Goal: Use online tool/utility

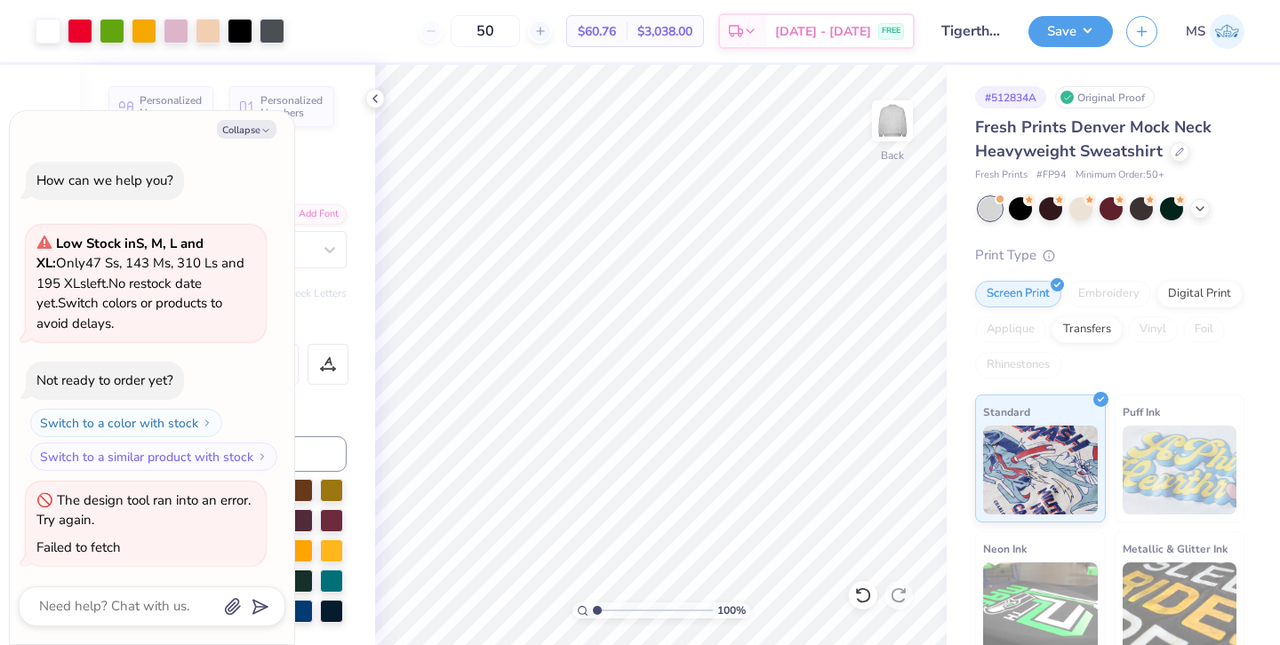
scroll to position [3, 0]
click at [373, 102] on icon at bounding box center [375, 99] width 14 height 14
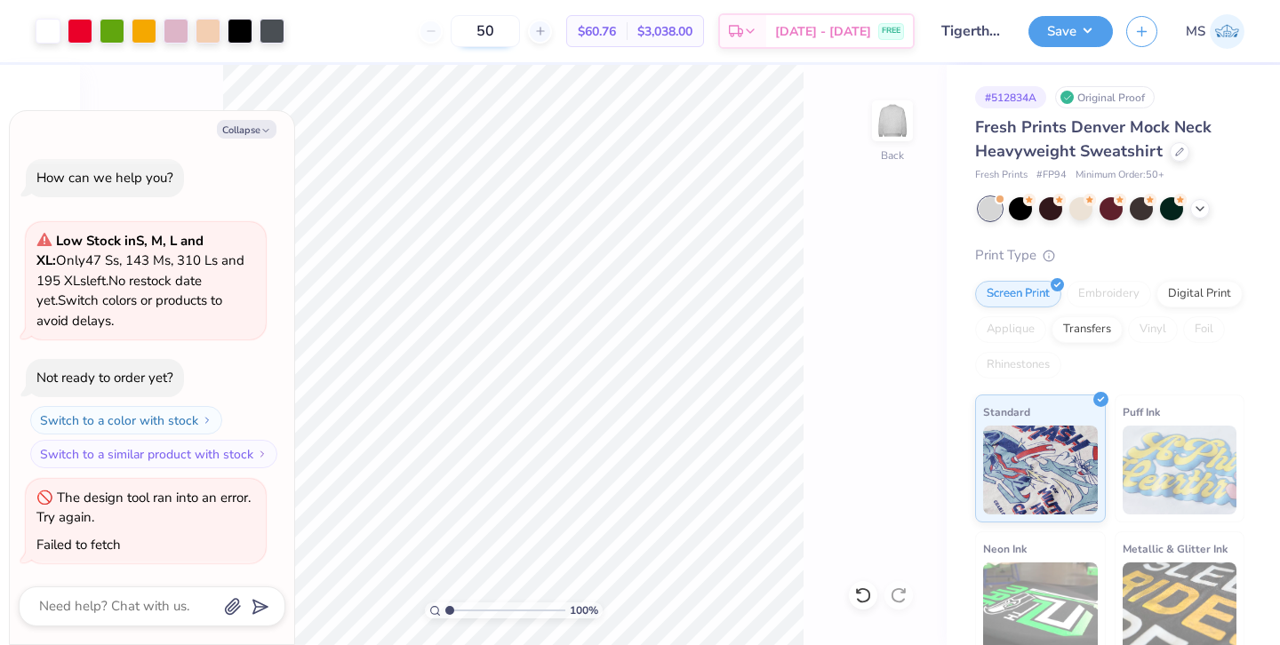
click at [520, 33] on input "50" at bounding box center [485, 31] width 69 height 32
click at [460, 29] on div "50" at bounding box center [485, 31] width 133 height 32
click at [242, 134] on button "Collapse" at bounding box center [247, 129] width 60 height 19
type textarea "x"
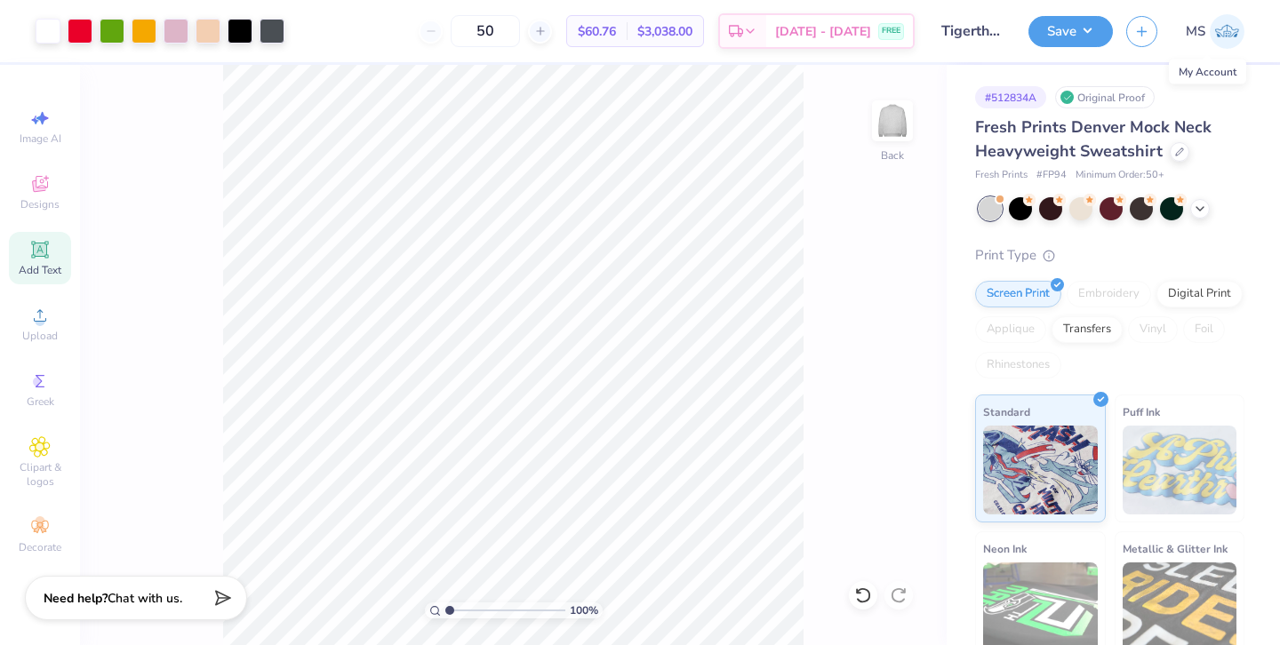
click at [1213, 29] on img at bounding box center [1227, 31] width 35 height 35
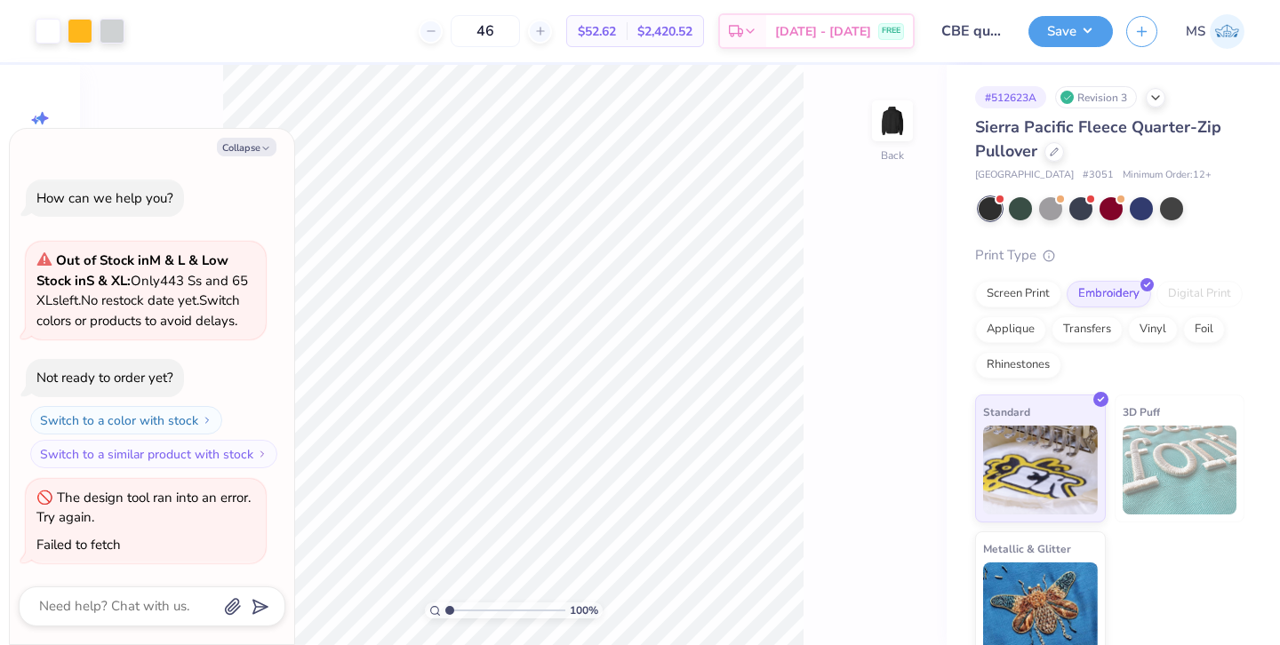
scroll to position [3, 0]
click at [259, 138] on button "Collapse" at bounding box center [247, 147] width 60 height 19
type textarea "x"
